Goal: Task Accomplishment & Management: Use online tool/utility

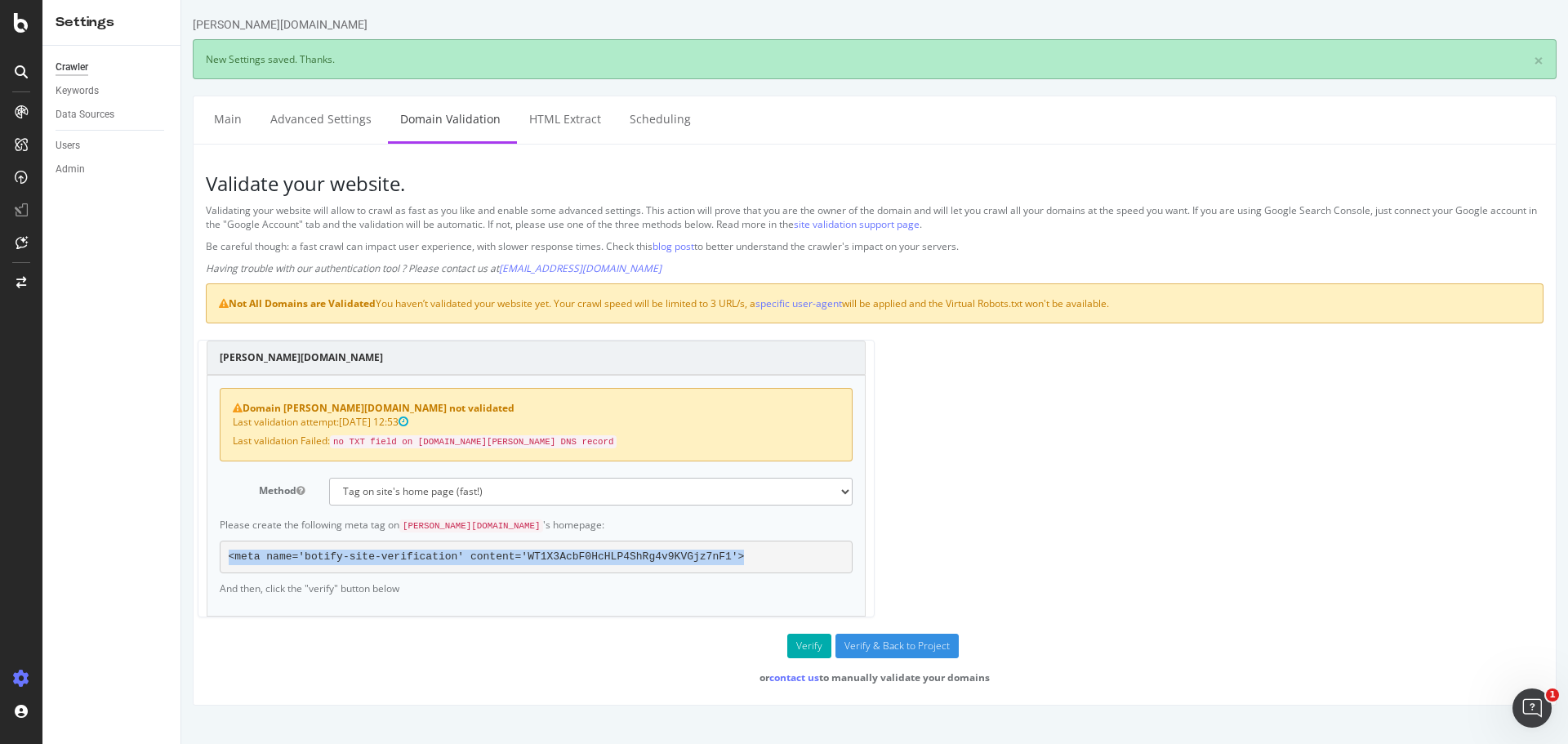
click at [720, 556] on pre "<meta name='botify-site-verification' content='WT1X3AcbF0HcHLP4ShRg4v9KVGjz7nF1…" at bounding box center [536, 557] width 633 height 33
drag, startPoint x: 724, startPoint y: 553, endPoint x: 207, endPoint y: 561, distance: 517.1
click at [207, 561] on div "Domain [PERSON_NAME][DOMAIN_NAME] not validated Last validation attempt: [DATE]…" at bounding box center [536, 495] width 659 height 242
copy pre "<meta name='botify-site-verification' content='WT1X3AcbF0HcHLP4ShRg4v9KVGjz7nF1…"
click at [803, 646] on button "Verify" at bounding box center [809, 646] width 44 height 25
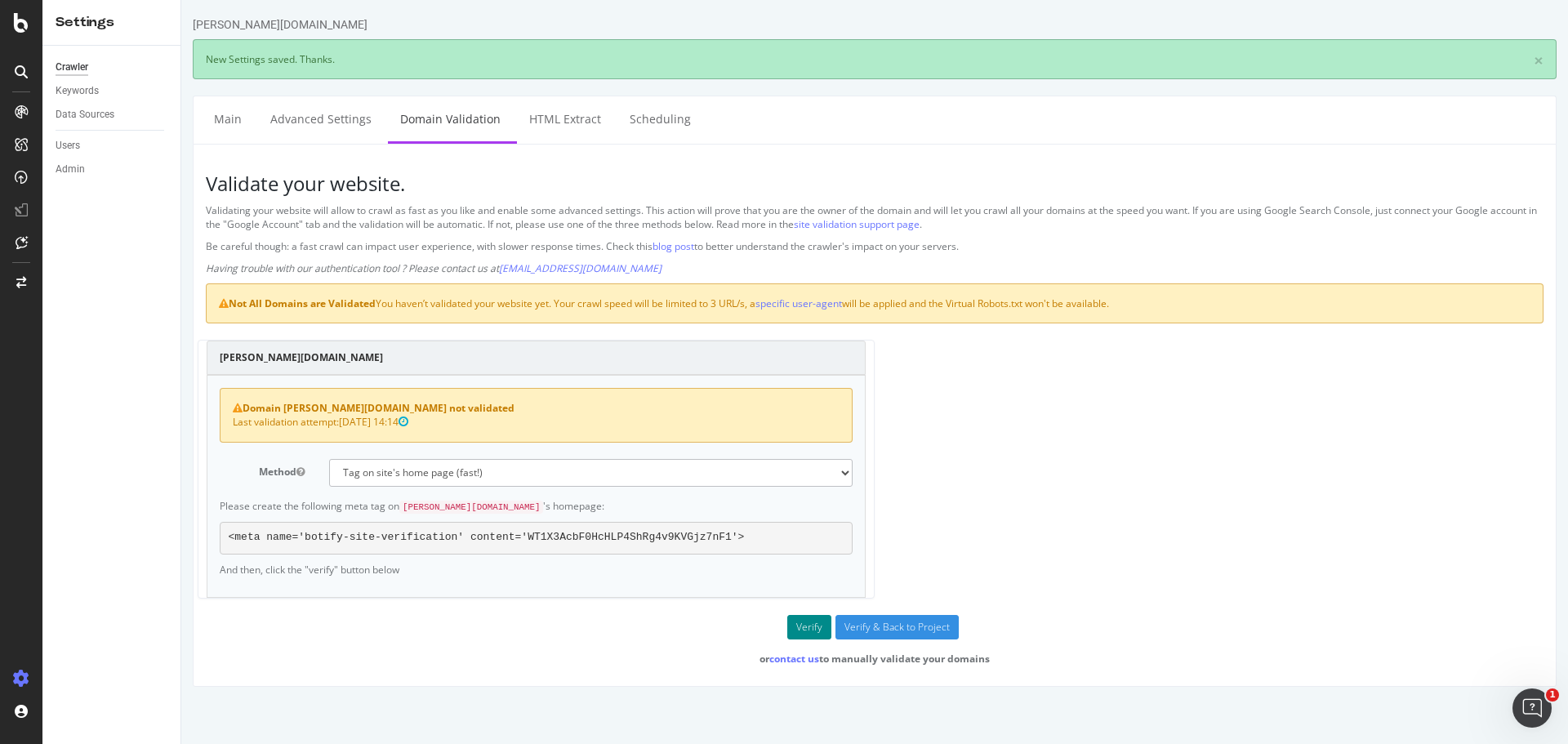
click at [812, 626] on button "Verify" at bounding box center [809, 628] width 44 height 25
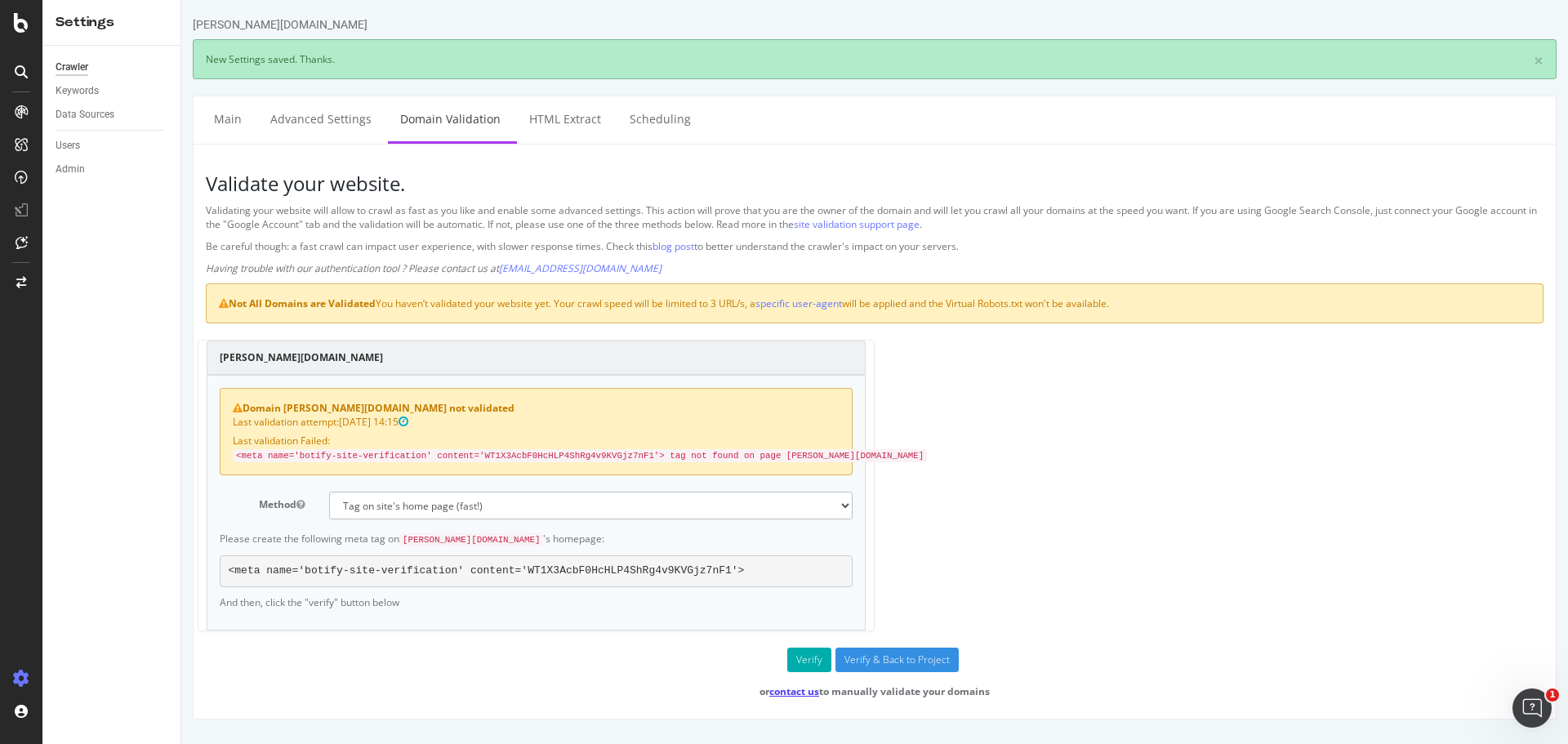
click at [797, 691] on link "contact us" at bounding box center [794, 692] width 50 height 14
click at [425, 507] on select "No authentication (3 URLs / sec max) DNS Text field (fast!) File's at site root…" at bounding box center [591, 506] width 524 height 28
click at [812, 652] on button "Verify" at bounding box center [809, 660] width 44 height 25
click at [808, 660] on button "Verify" at bounding box center [809, 660] width 44 height 25
click at [387, 499] on select "No authentication (3 URLs / sec max) DNS Text field (fast!) File's at site root…" at bounding box center [591, 506] width 524 height 28
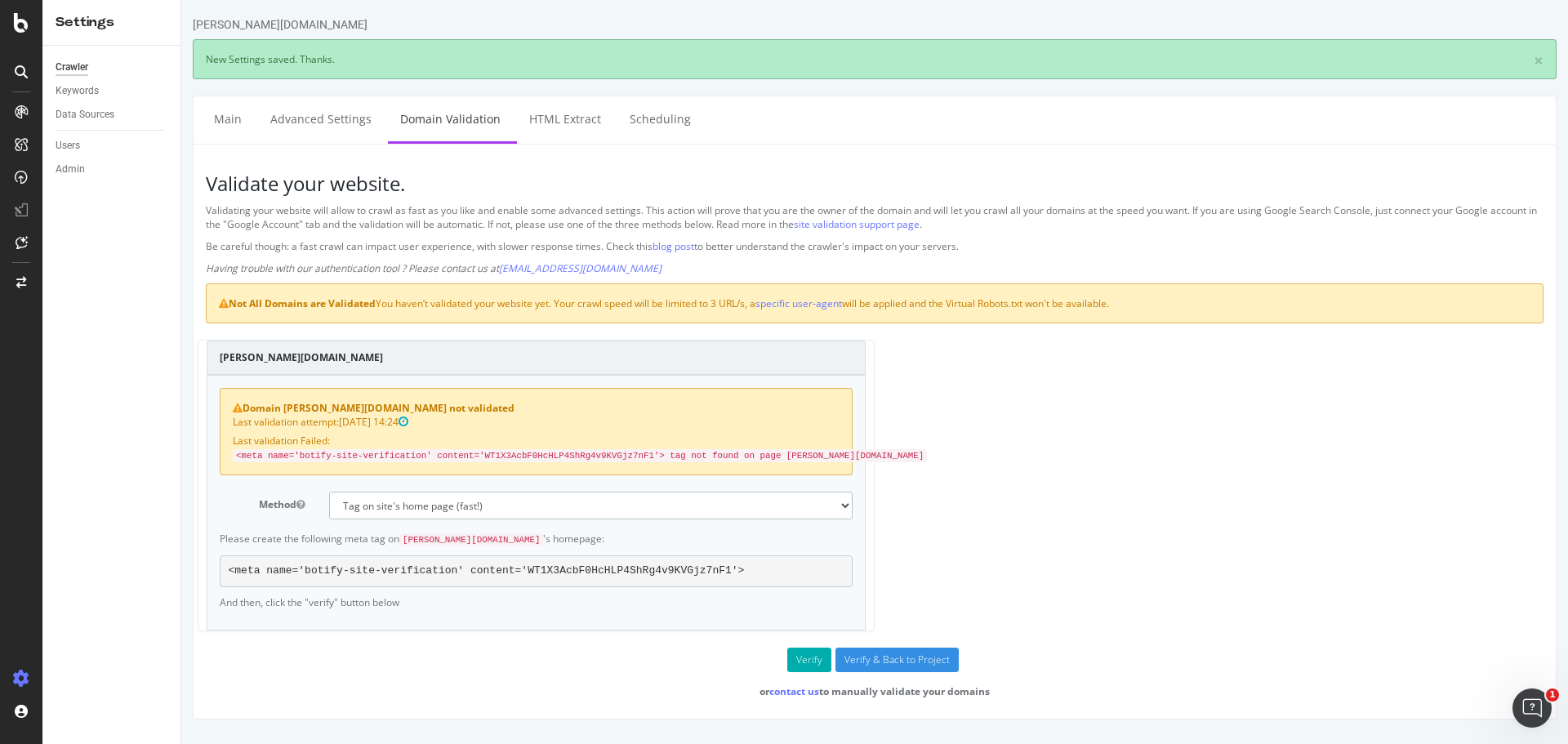
select select "0"
click at [329, 492] on select "No authentication (3 URLs / sec max) DNS Text field (fast!) File's at site root…" at bounding box center [591, 506] width 524 height 28
click at [805, 656] on button "Verify" at bounding box center [809, 660] width 44 height 25
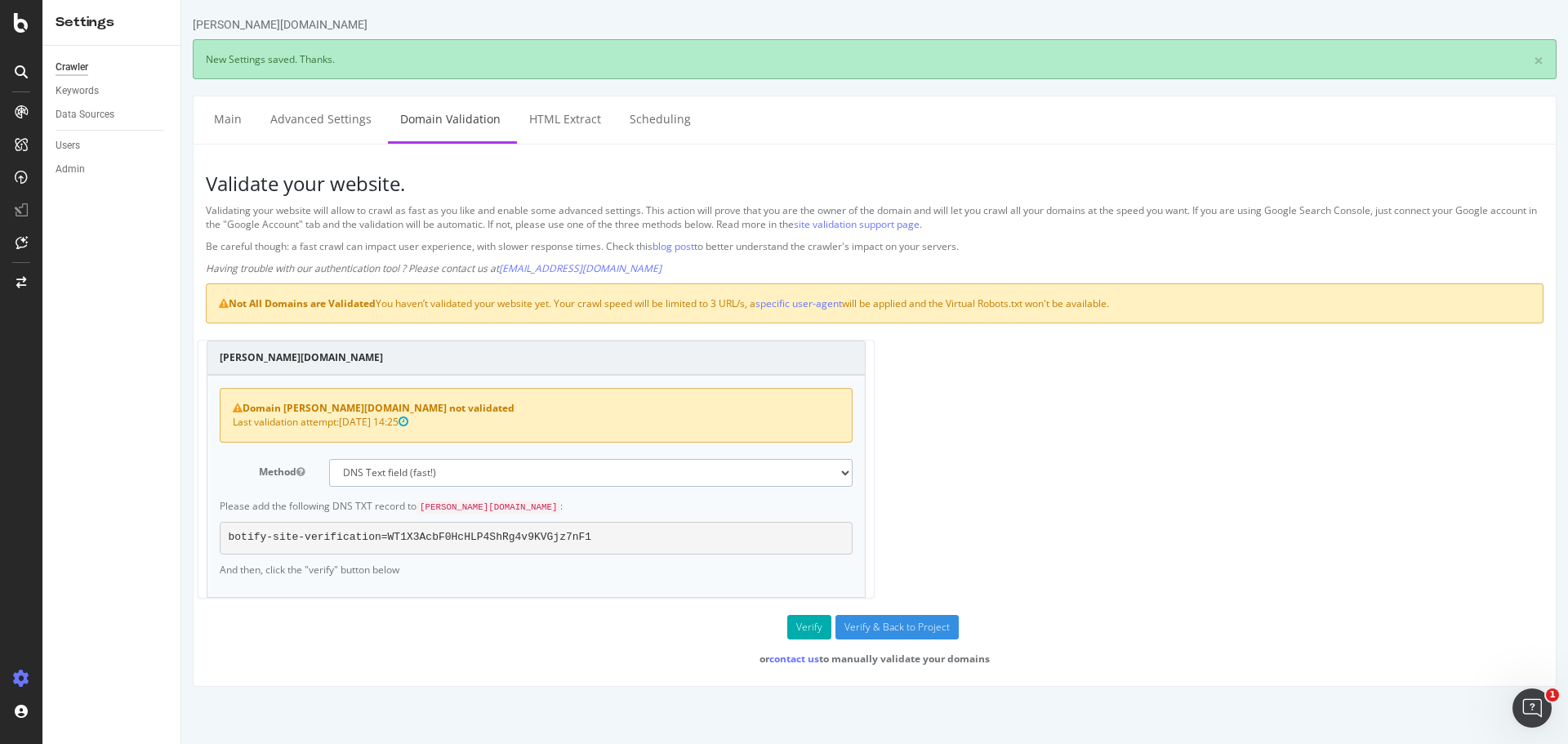
click at [472, 470] on select "No authentication (3 URLs / sec max) DNS Text field (fast!) File's at site root…" at bounding box center [591, 473] width 524 height 28
click at [446, 477] on select "No authentication (3 URLs / sec max) DNS Text field (fast!) File's at site root…" at bounding box center [591, 473] width 524 height 28
select select "2"
click at [329, 459] on select "No authentication (3 URLs / sec max) DNS Text field (fast!) File's at site root…" at bounding box center [591, 473] width 524 height 28
click at [809, 627] on button "Verify" at bounding box center [809, 628] width 44 height 25
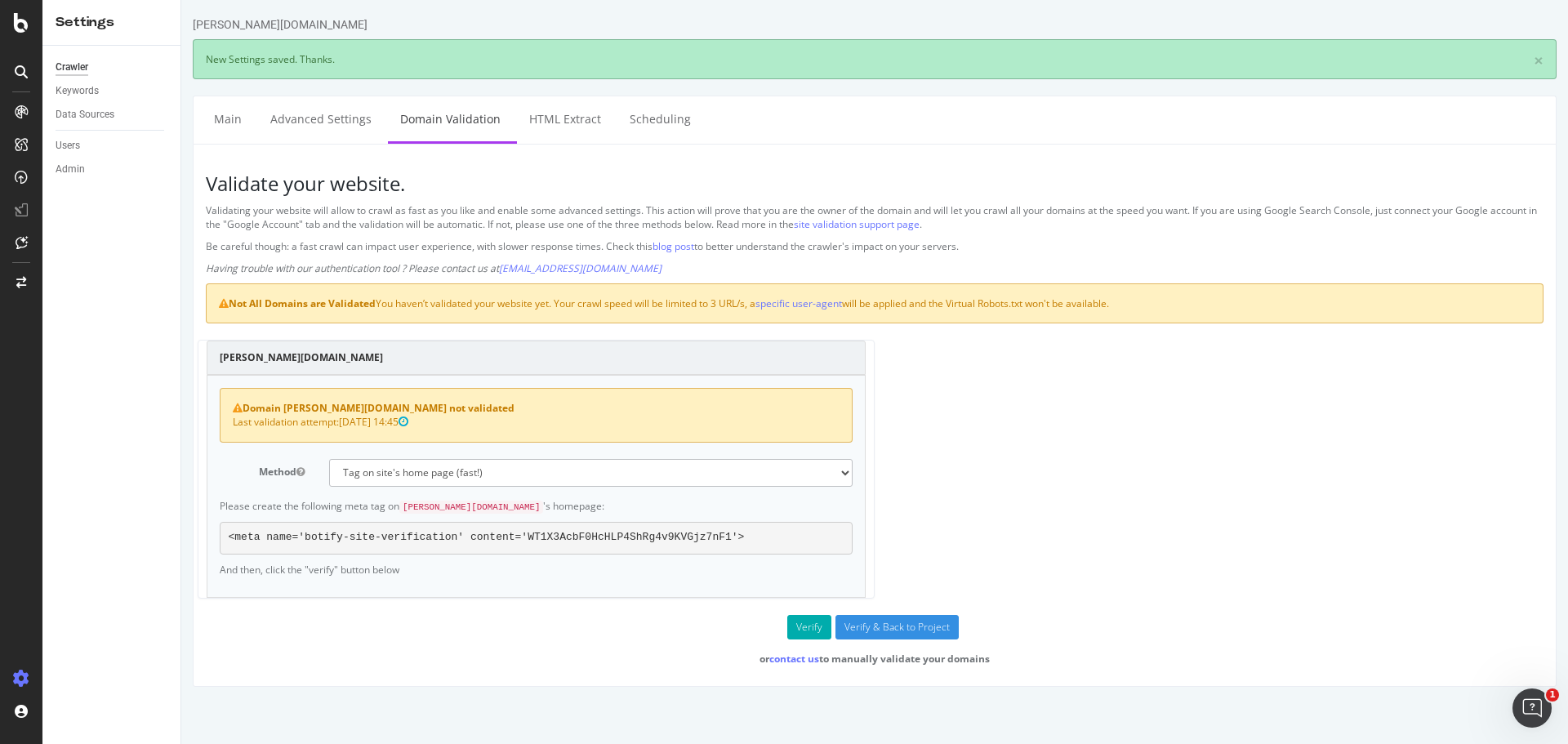
drag, startPoint x: 976, startPoint y: 660, endPoint x: 1091, endPoint y: 654, distance: 115.2
click at [1049, 660] on p "or contact us to manually validate your domains" at bounding box center [875, 659] width 1338 height 14
click at [1112, 545] on div "[PERSON_NAME][DOMAIN_NAME] Domain [PERSON_NAME][DOMAIN_NAME] not validated Last…" at bounding box center [875, 478] width 1354 height 274
